Goal: Task Accomplishment & Management: Complete application form

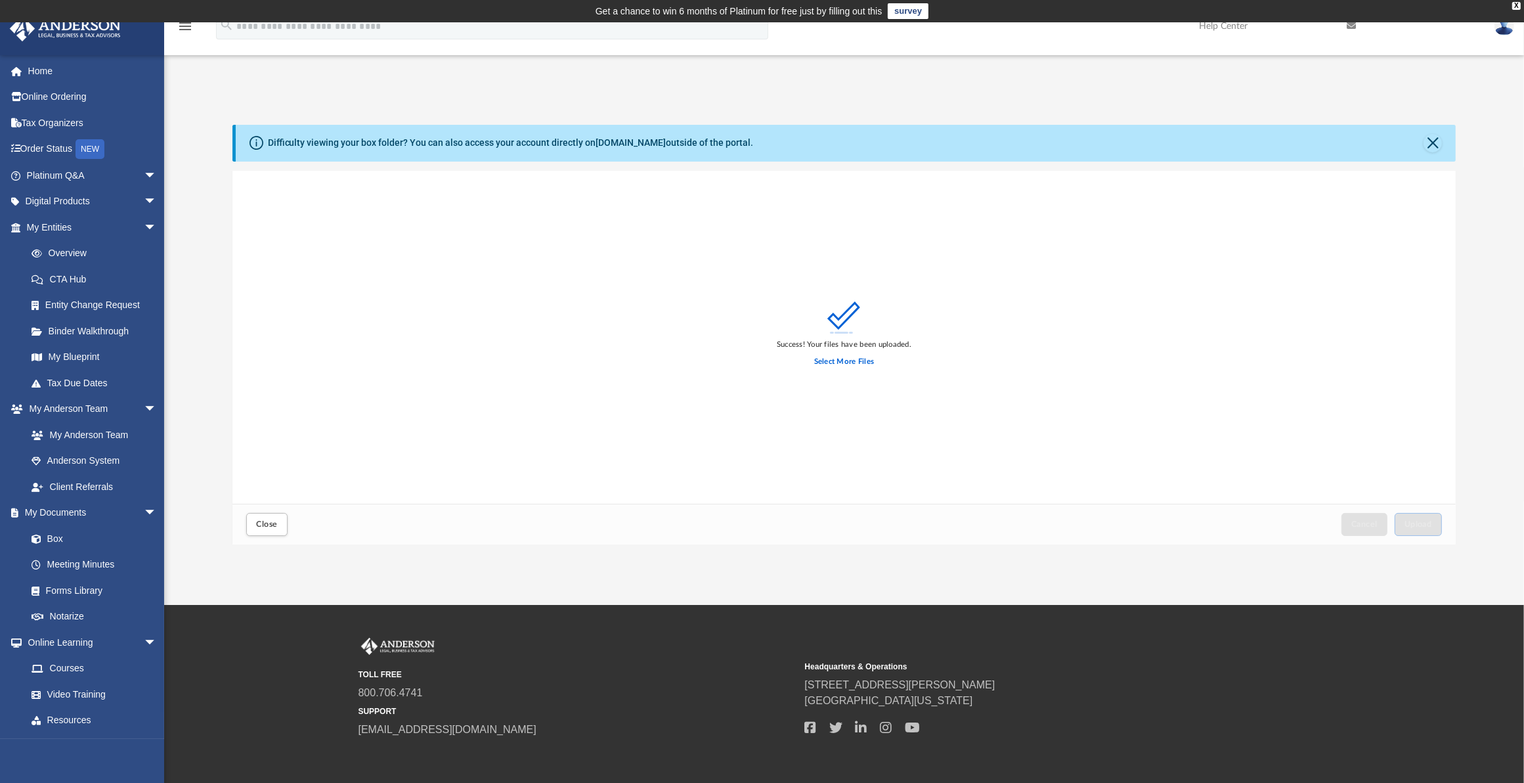
scroll to position [320, 1212]
click at [60, 255] on link "Overview" at bounding box center [97, 253] width 158 height 26
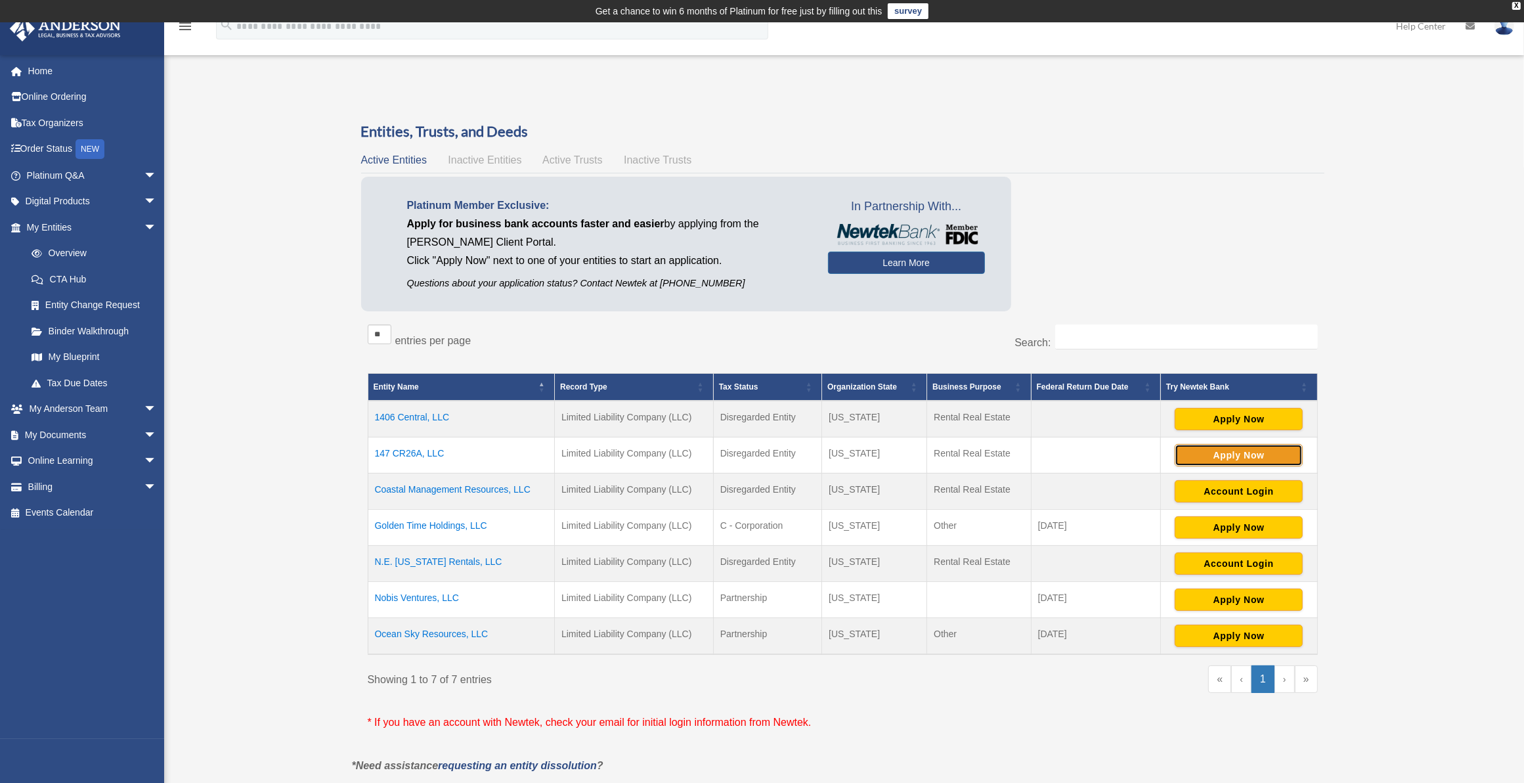
click at [1245, 457] on button "Apply Now" at bounding box center [1239, 455] width 128 height 22
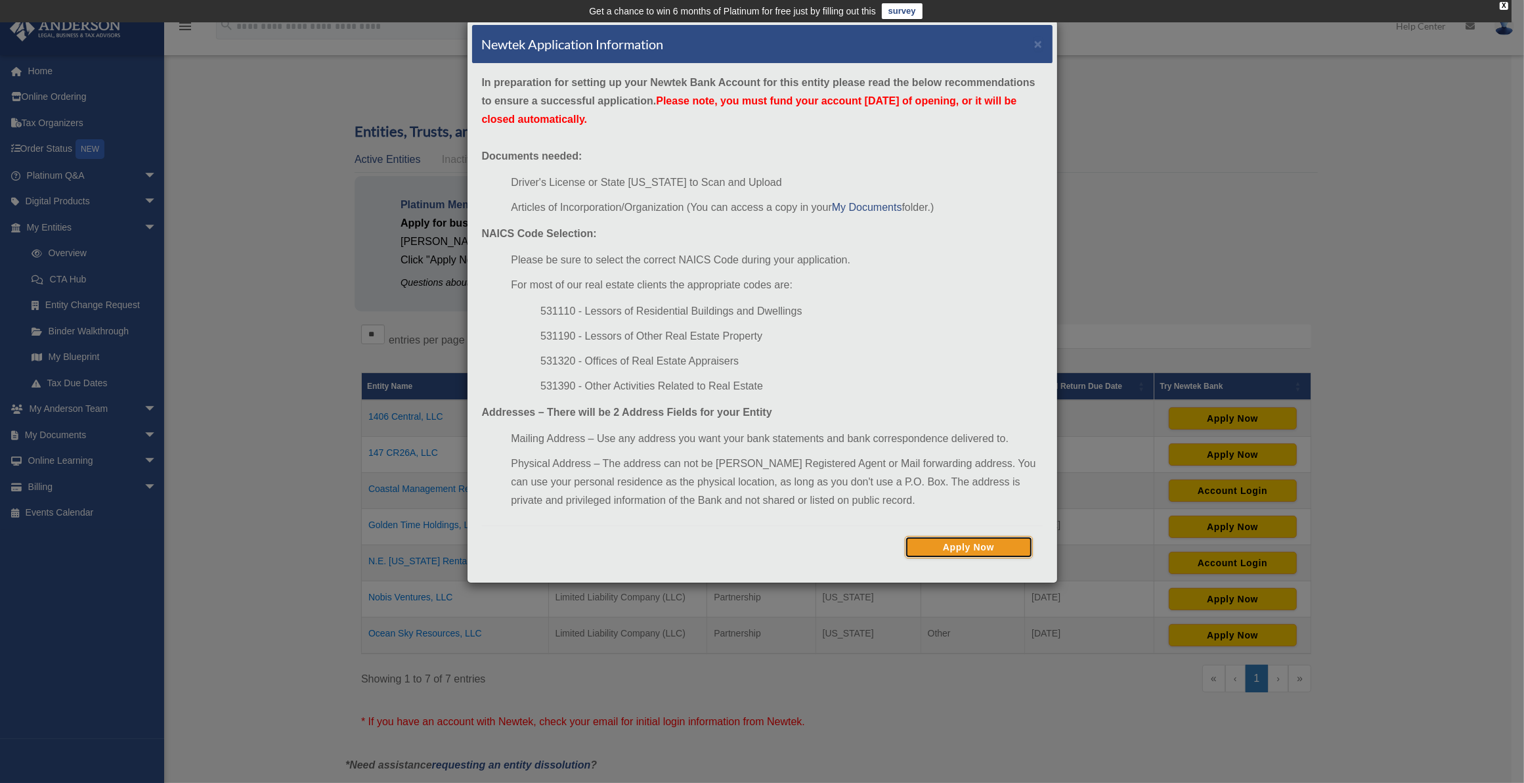
click at [954, 540] on button "Apply Now" at bounding box center [969, 547] width 128 height 22
